Goal: Task Accomplishment & Management: Use online tool/utility

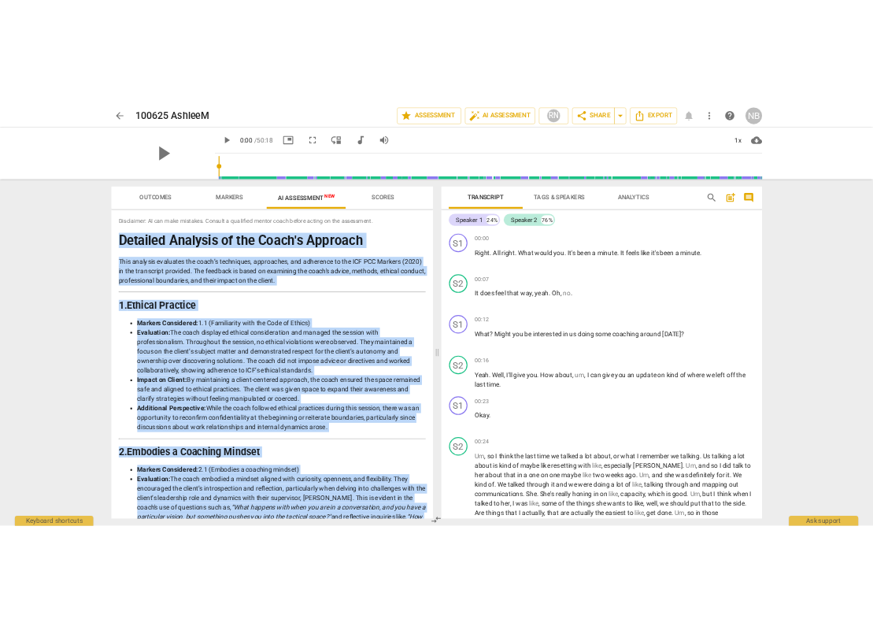
scroll to position [2144, 0]
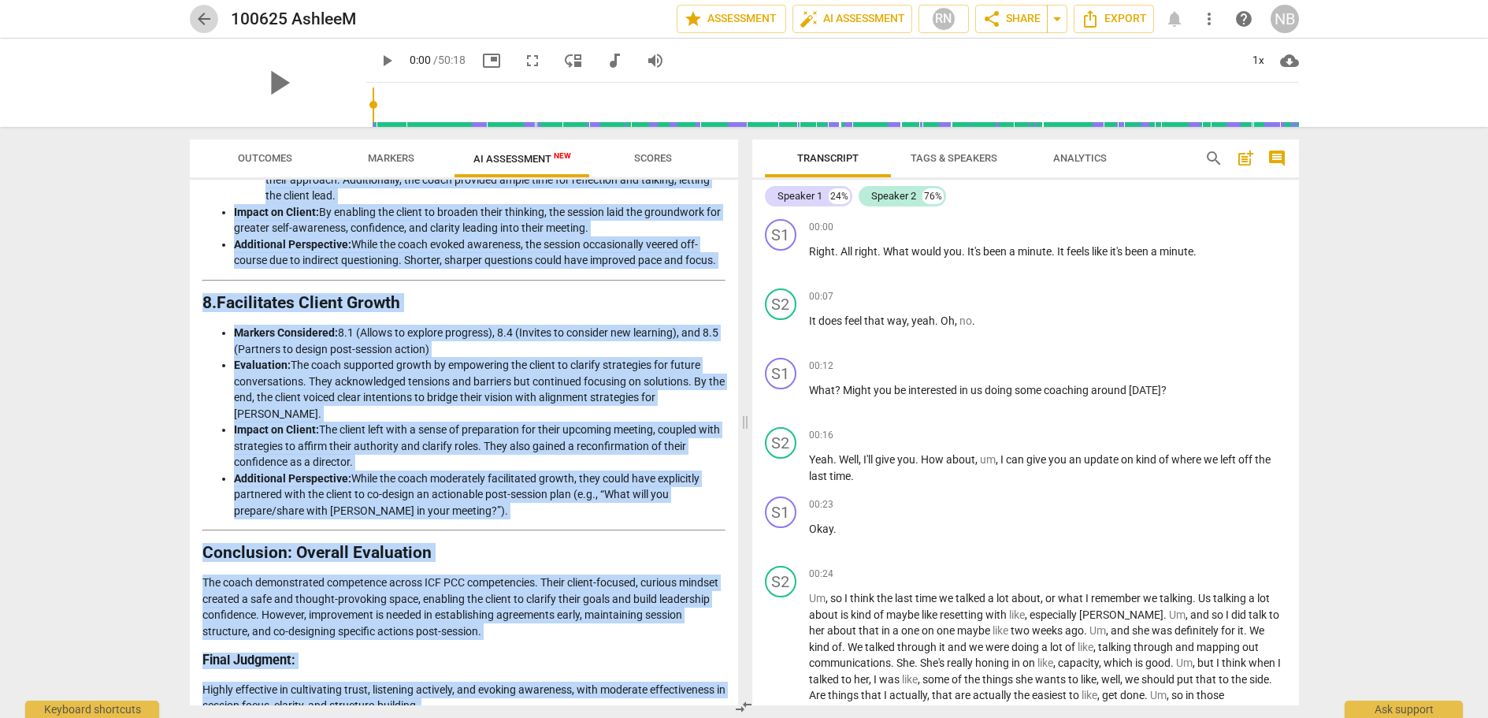
click at [199, 13] on span "arrow_back" at bounding box center [204, 18] width 19 height 19
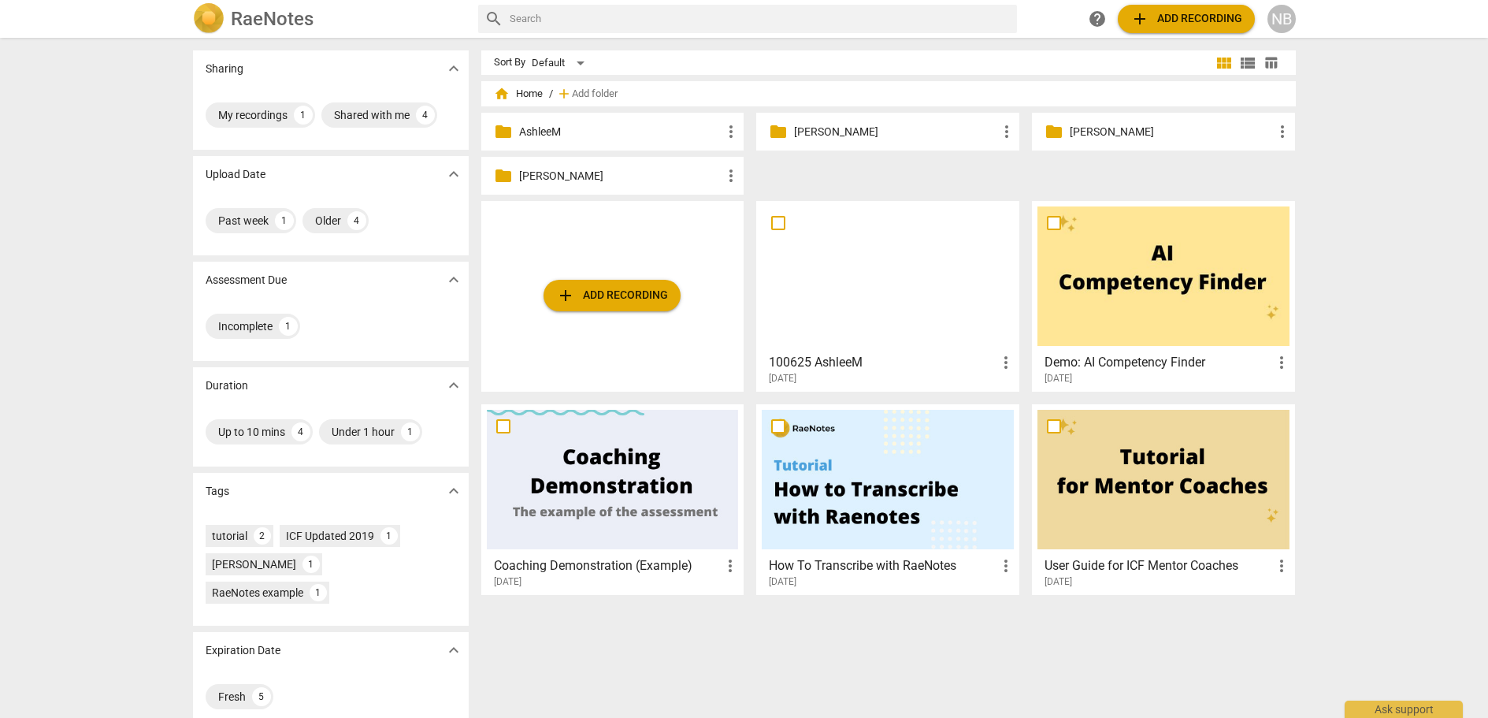
click at [588, 287] on span "add Add recording" at bounding box center [612, 295] width 112 height 19
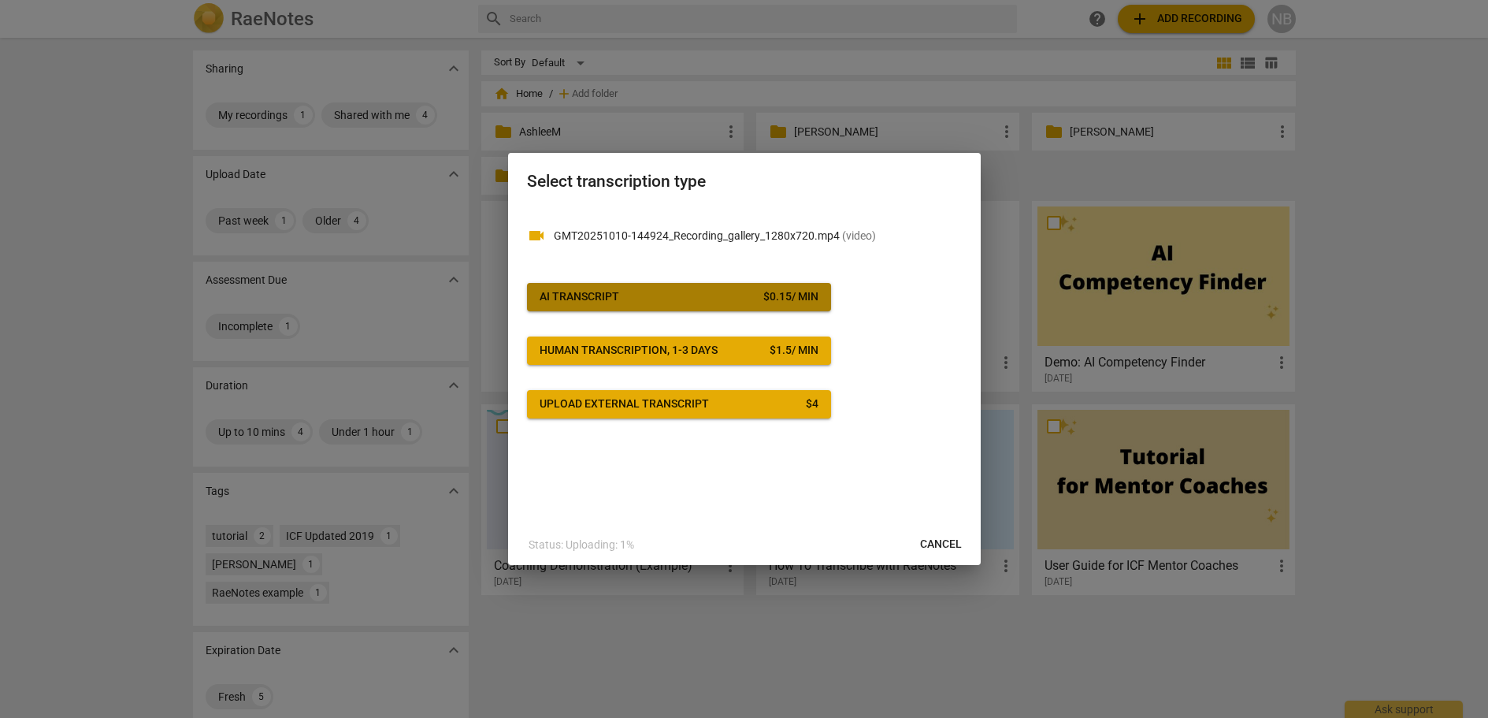
click at [689, 286] on button "AI Transcript $ 0.15 / min" at bounding box center [679, 297] width 304 height 28
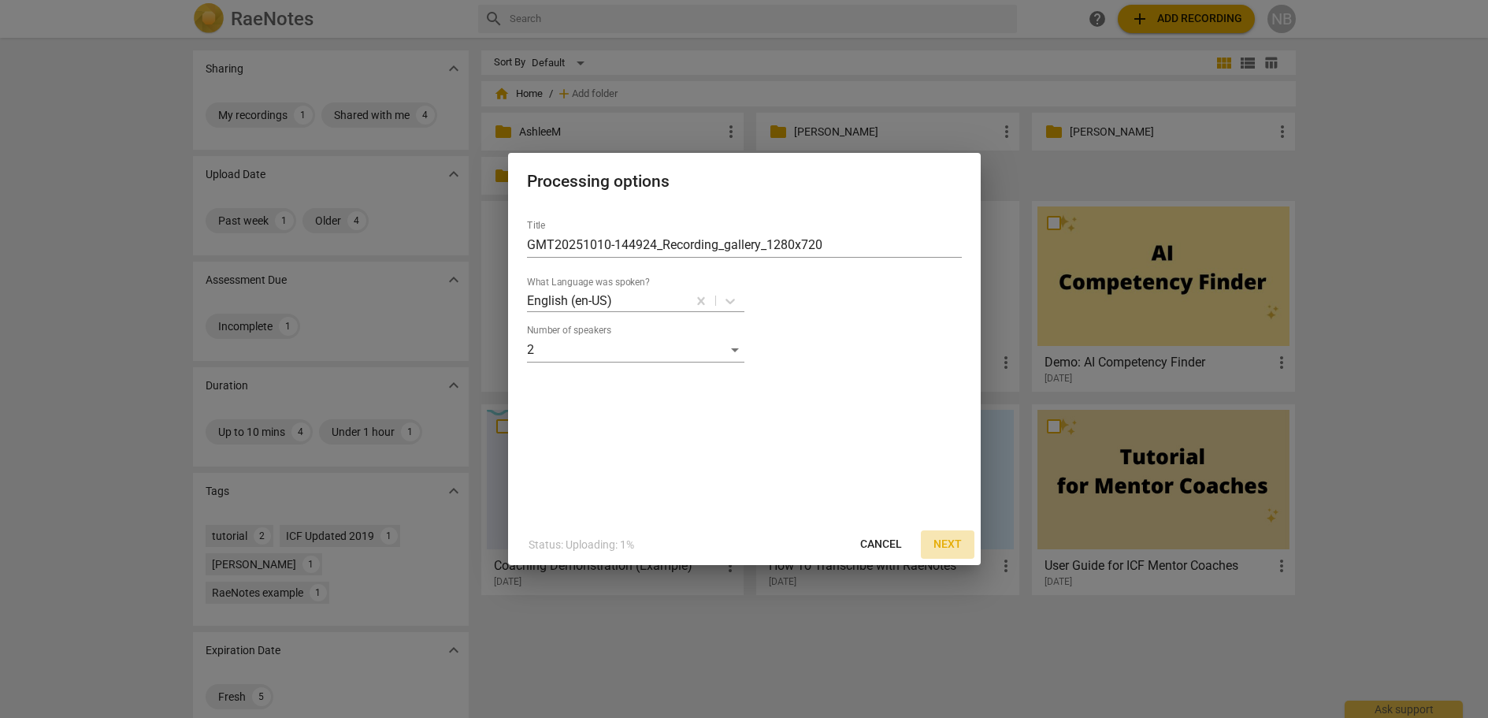
click at [948, 541] on span "Next" at bounding box center [947, 544] width 28 height 16
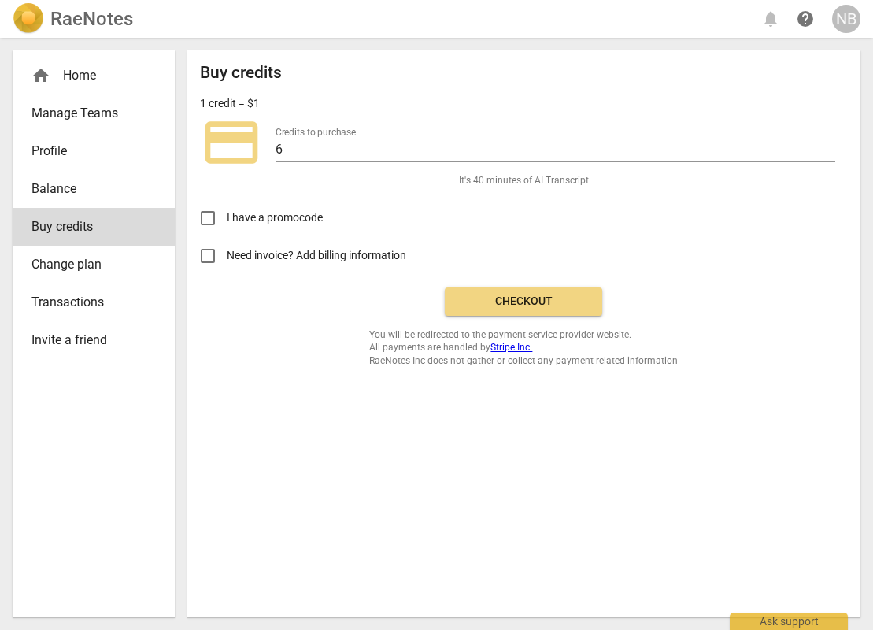
click at [521, 286] on div "Buy credits 1 credit = $1 credit_card Credits to purchase 6 It's 40 minutes of …" at bounding box center [524, 215] width 648 height 304
click at [520, 299] on span "Checkout" at bounding box center [524, 302] width 132 height 16
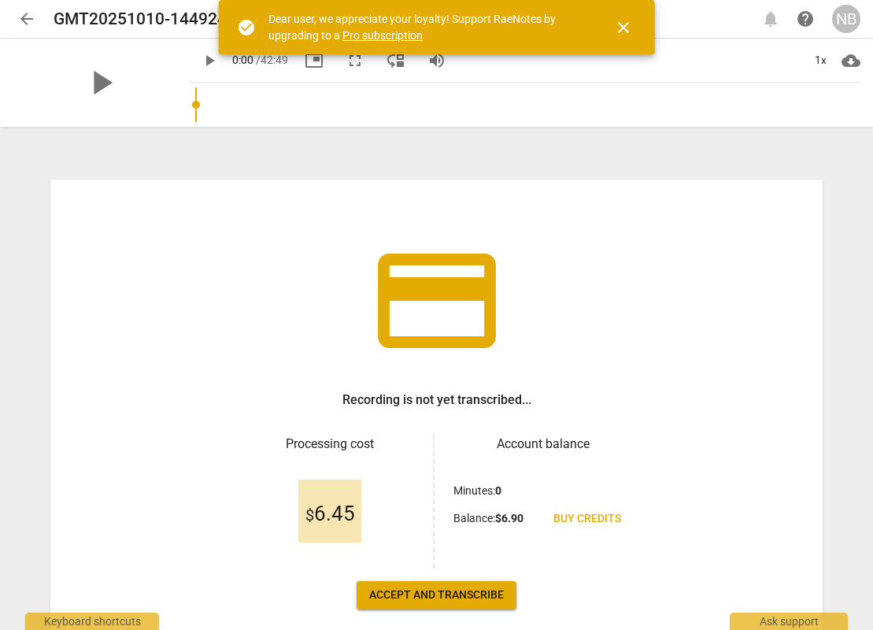
click at [421, 592] on span "Accept and transcribe" at bounding box center [436, 596] width 135 height 16
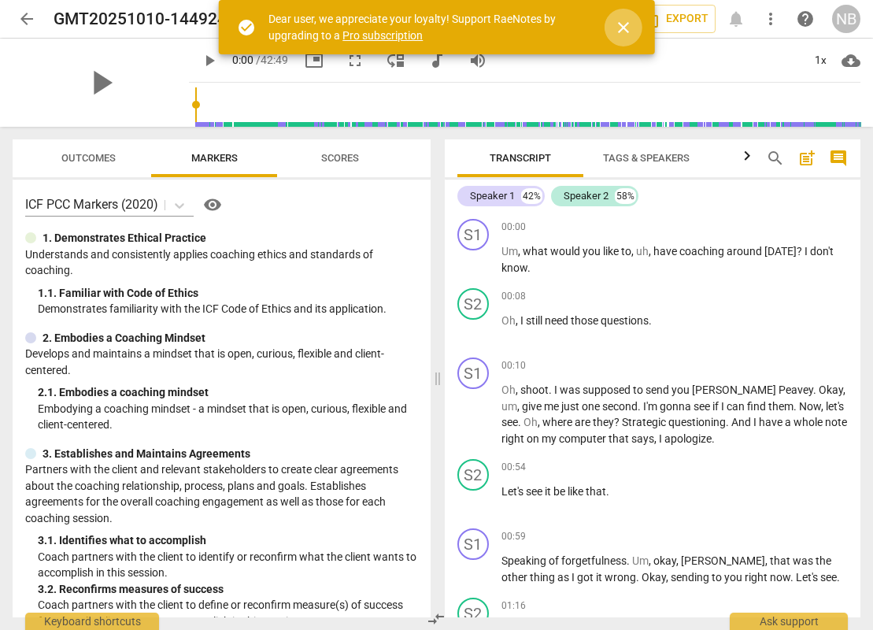
click at [618, 30] on span "close" at bounding box center [623, 27] width 19 height 19
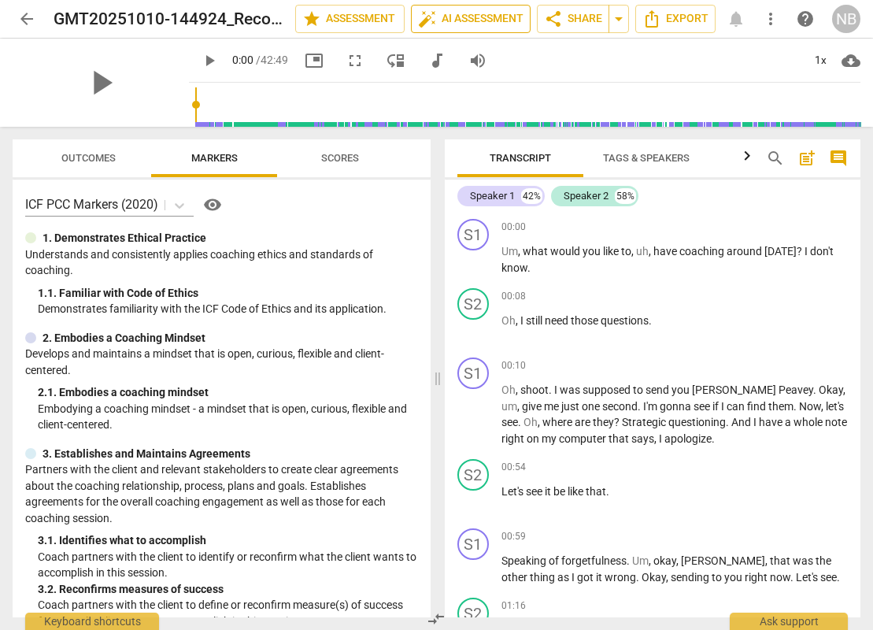
click at [484, 17] on span "auto_fix_high AI Assessment" at bounding box center [471, 18] width 106 height 19
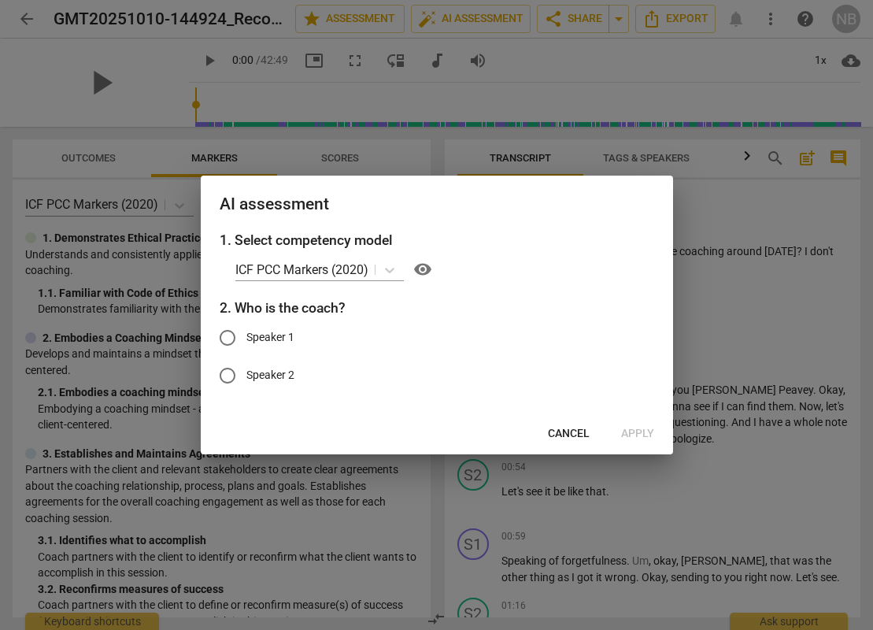
click at [559, 428] on span "Cancel" at bounding box center [569, 434] width 42 height 16
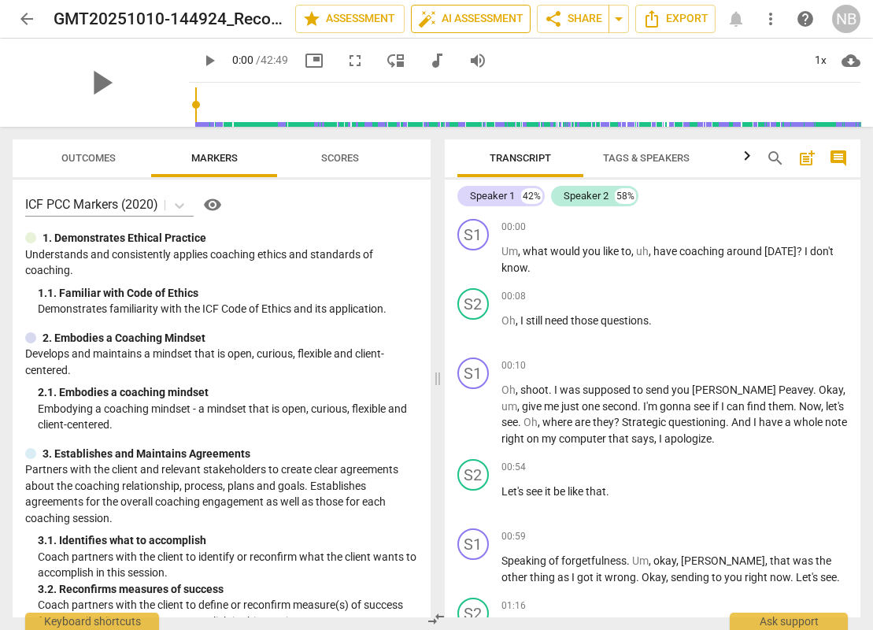
click at [468, 13] on span "auto_fix_high AI Assessment" at bounding box center [471, 18] width 106 height 19
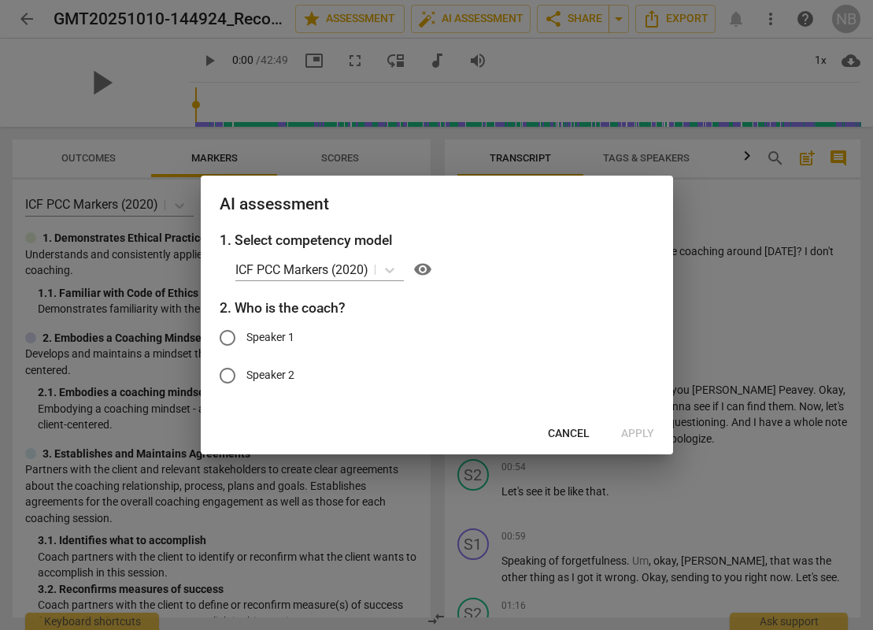
click at [233, 336] on input "Speaker 1" at bounding box center [228, 338] width 38 height 38
radio input "true"
click at [634, 435] on span "Apply" at bounding box center [637, 434] width 33 height 16
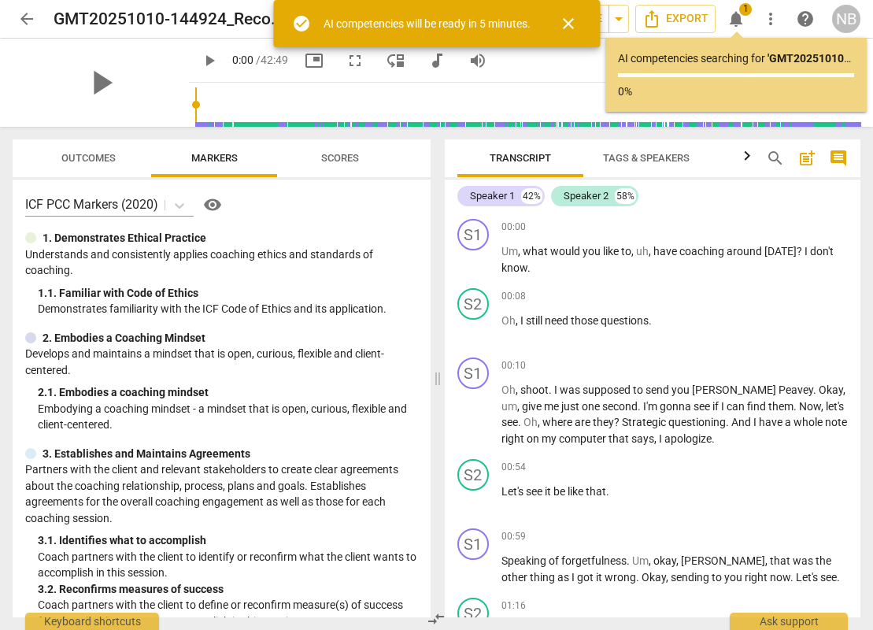
click at [569, 26] on span "close" at bounding box center [568, 23] width 19 height 19
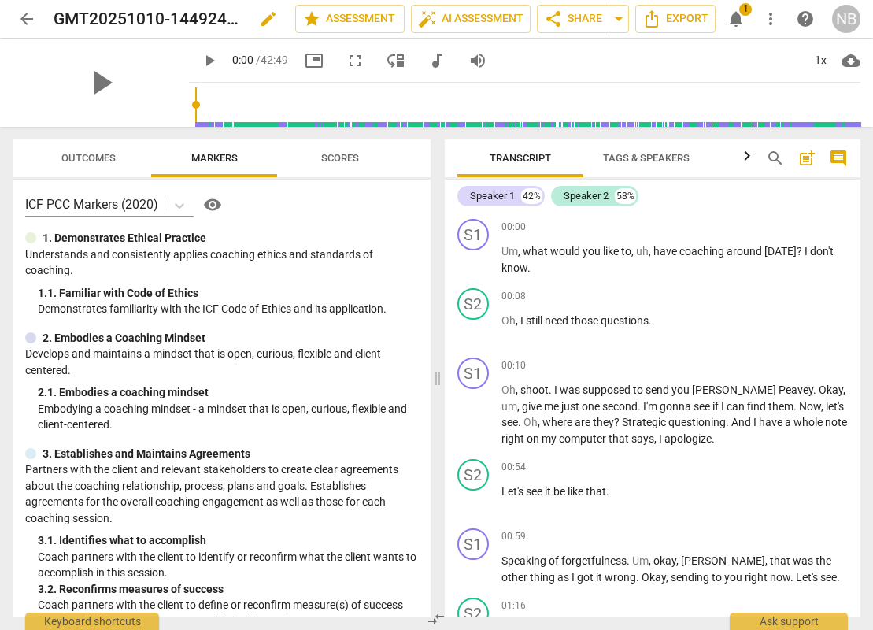
click at [217, 20] on h2 "GMT20251010-144924_Recording_gallery_1280x720" at bounding box center [148, 19] width 188 height 20
click at [264, 20] on span "edit" at bounding box center [268, 18] width 19 height 19
click at [151, 16] on input "GMT20251010-144924_Recording_gallery_1280x720" at bounding box center [140, 19] width 172 height 30
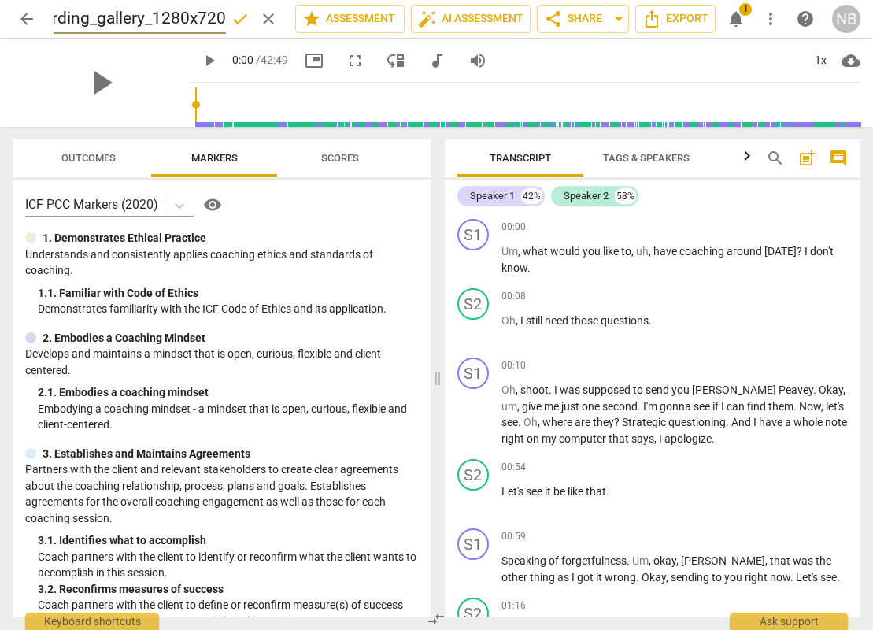
click at [151, 16] on input "GMT20251010-144924_Recording_gallery_1280x720" at bounding box center [140, 19] width 172 height 30
type input "R"
type input "101025 RenidaC"
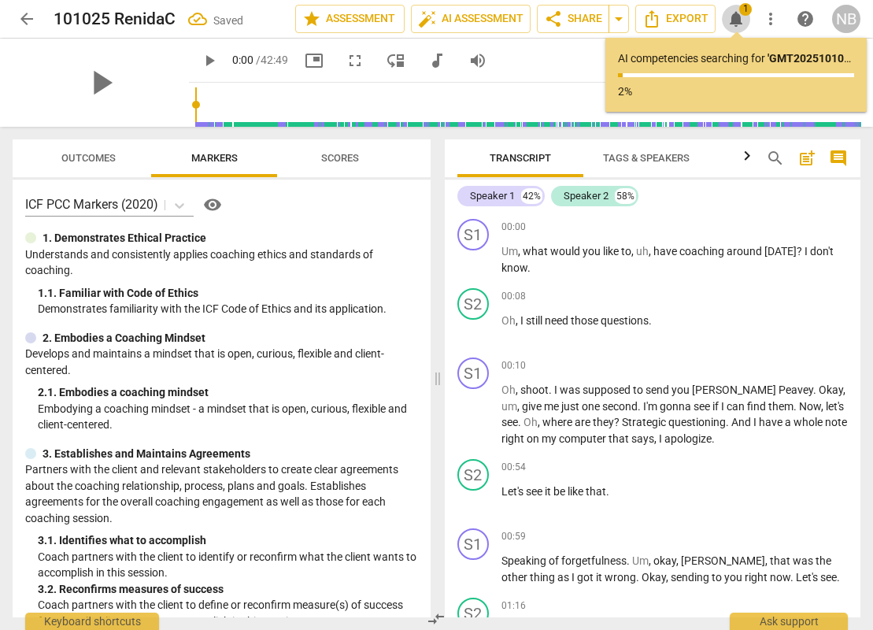
click at [741, 25] on span "notifications" at bounding box center [736, 18] width 19 height 19
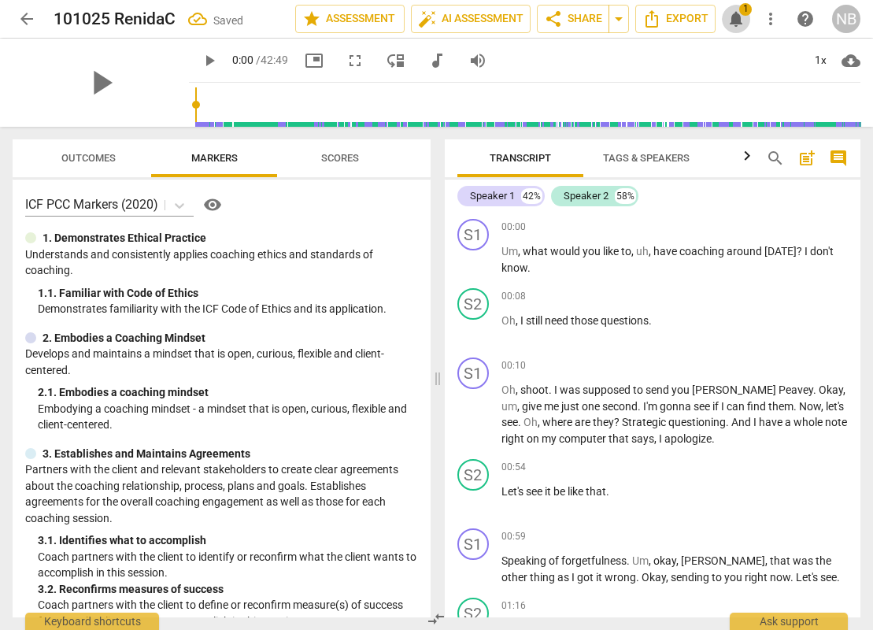
click at [741, 25] on span "notifications" at bounding box center [736, 18] width 19 height 19
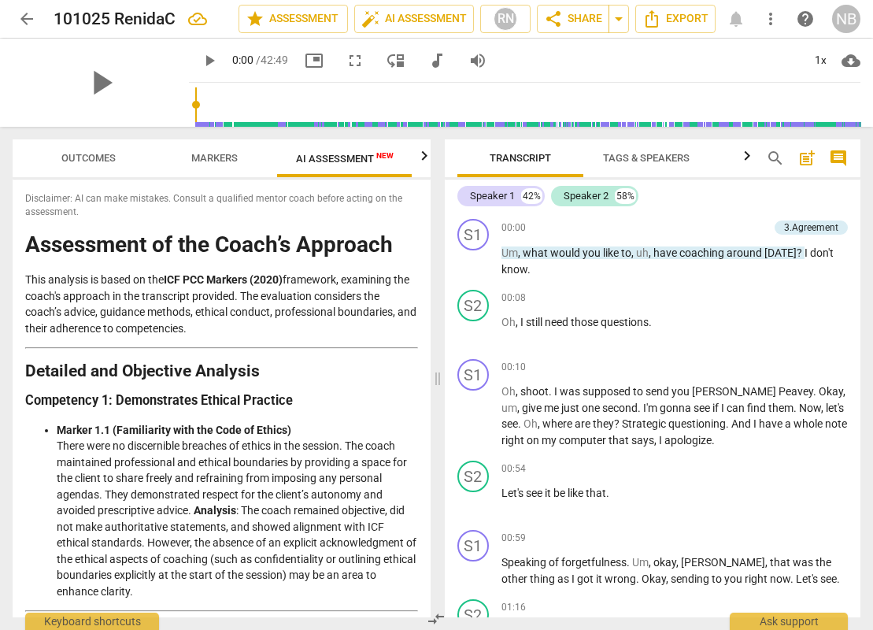
click at [23, 240] on div "Disclaimer: AI can make mistakes. Consult a qualified mentor coach before actin…" at bounding box center [222, 399] width 418 height 438
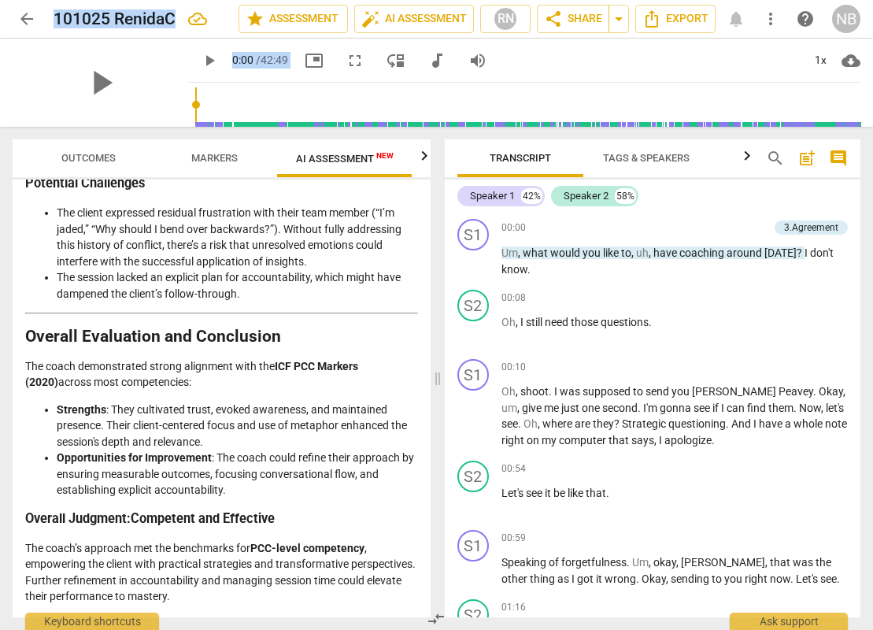
scroll to position [3178, 0]
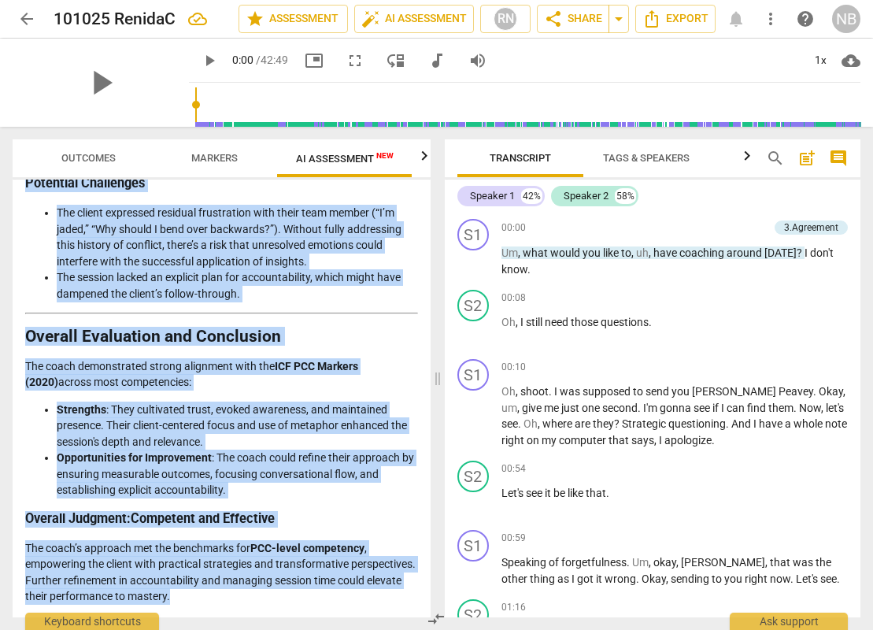
drag, startPoint x: 28, startPoint y: 243, endPoint x: 256, endPoint y: 588, distance: 413.1
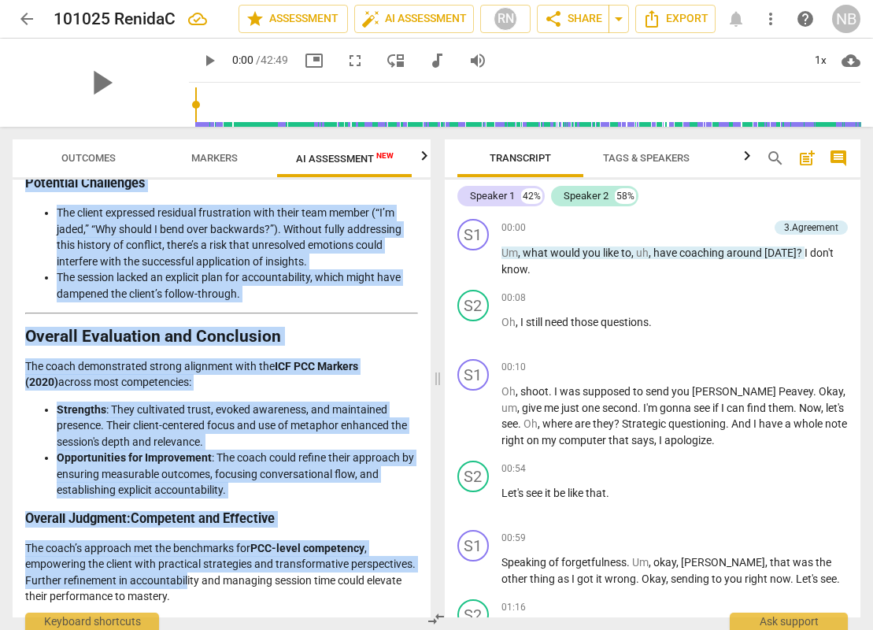
copy div "Loremipsum do sit Ametc’a Elitsedd Eius temporin ut labor et dol MAG ALI Enimad…"
click at [256, 588] on p "The coach’s approach met the benchmarks for PCC-level competency , empowering t…" at bounding box center [221, 572] width 393 height 65
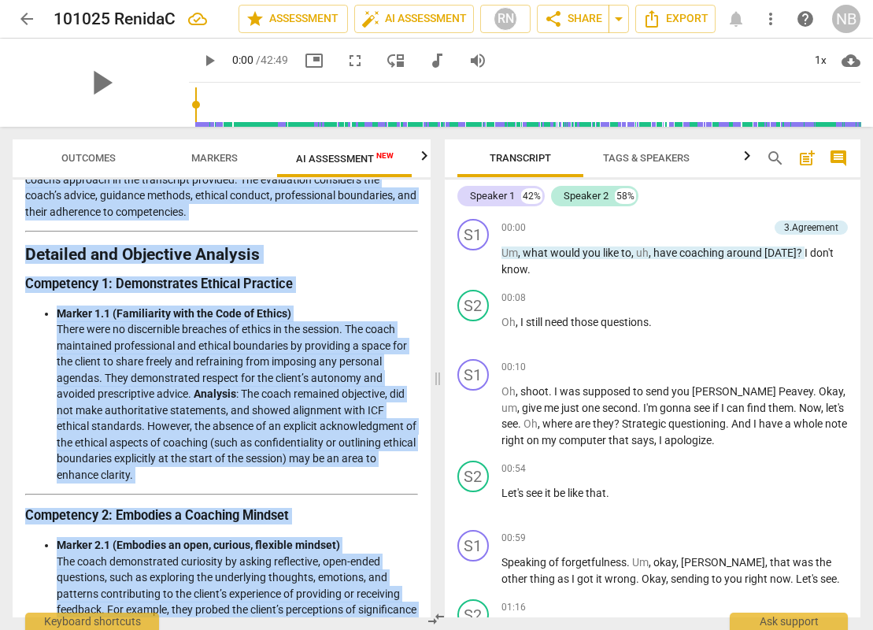
scroll to position [0, 0]
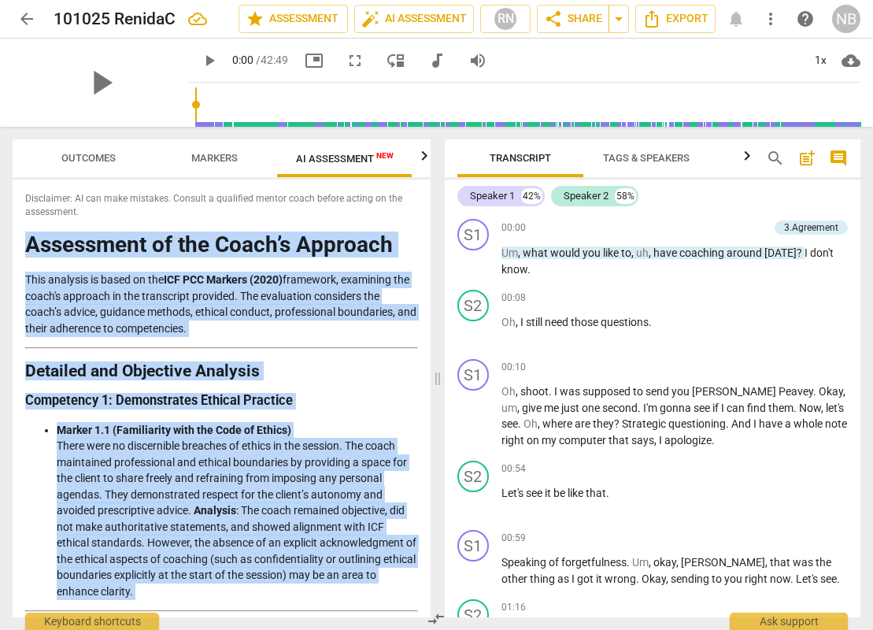
drag, startPoint x: 265, startPoint y: 595, endPoint x: 20, endPoint y: 228, distance: 440.2
click at [20, 228] on div "Disclaimer: AI can make mistakes. Consult a qualified mentor coach before actin…" at bounding box center [222, 399] width 418 height 438
copy div "Loremipsum do sit Ametc’a Elitsedd Eius temporin ut labor et dol MAG ALI Enimad…"
